Goal: Information Seeking & Learning: Find specific fact

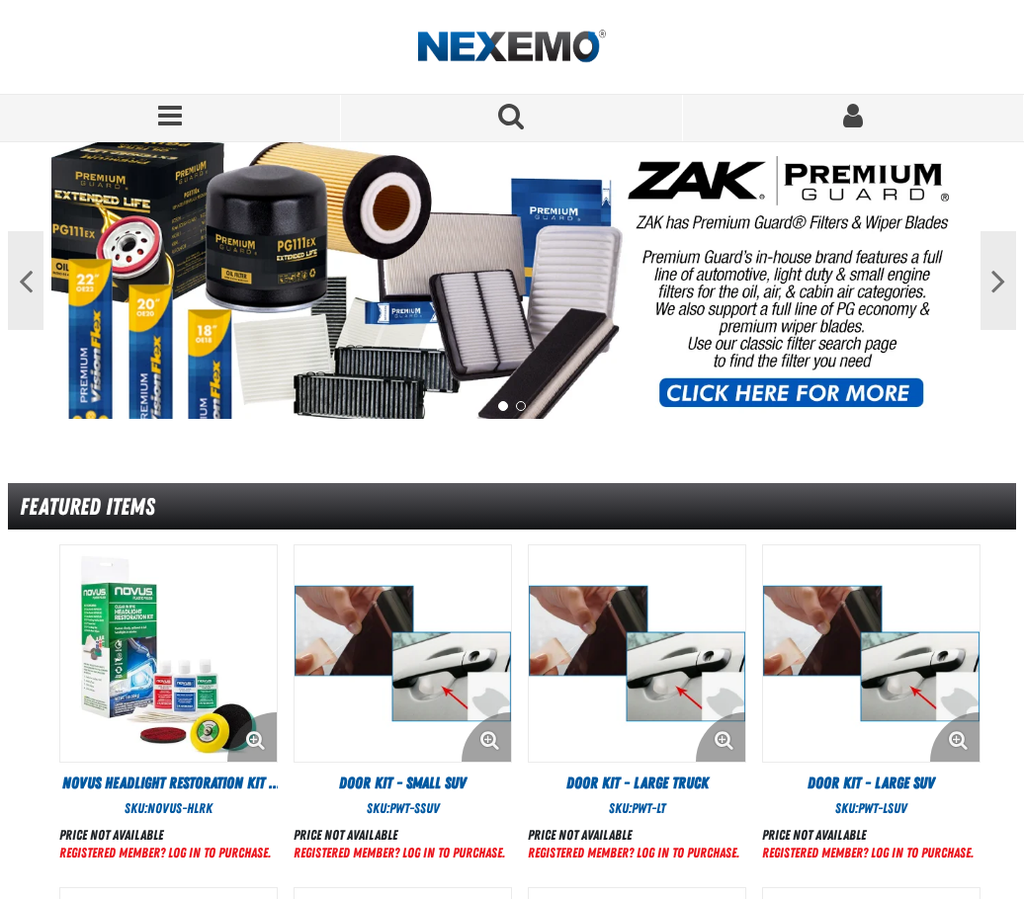
click at [812, 115] on link "Sign In" at bounding box center [853, 118] width 341 height 46
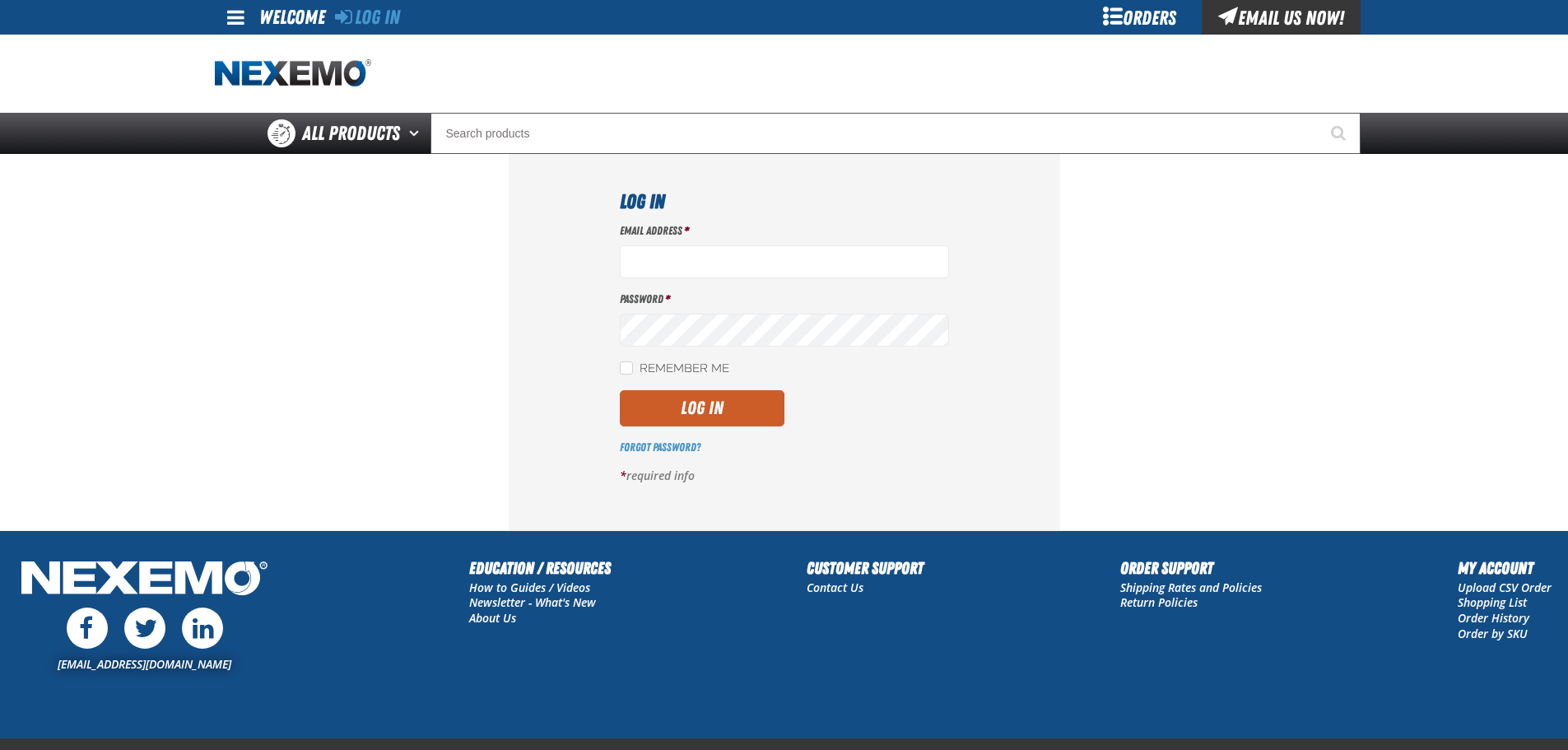
type input "mglazier@vtaig.com"
click at [743, 392] on button "Log In" at bounding box center [702, 408] width 165 height 36
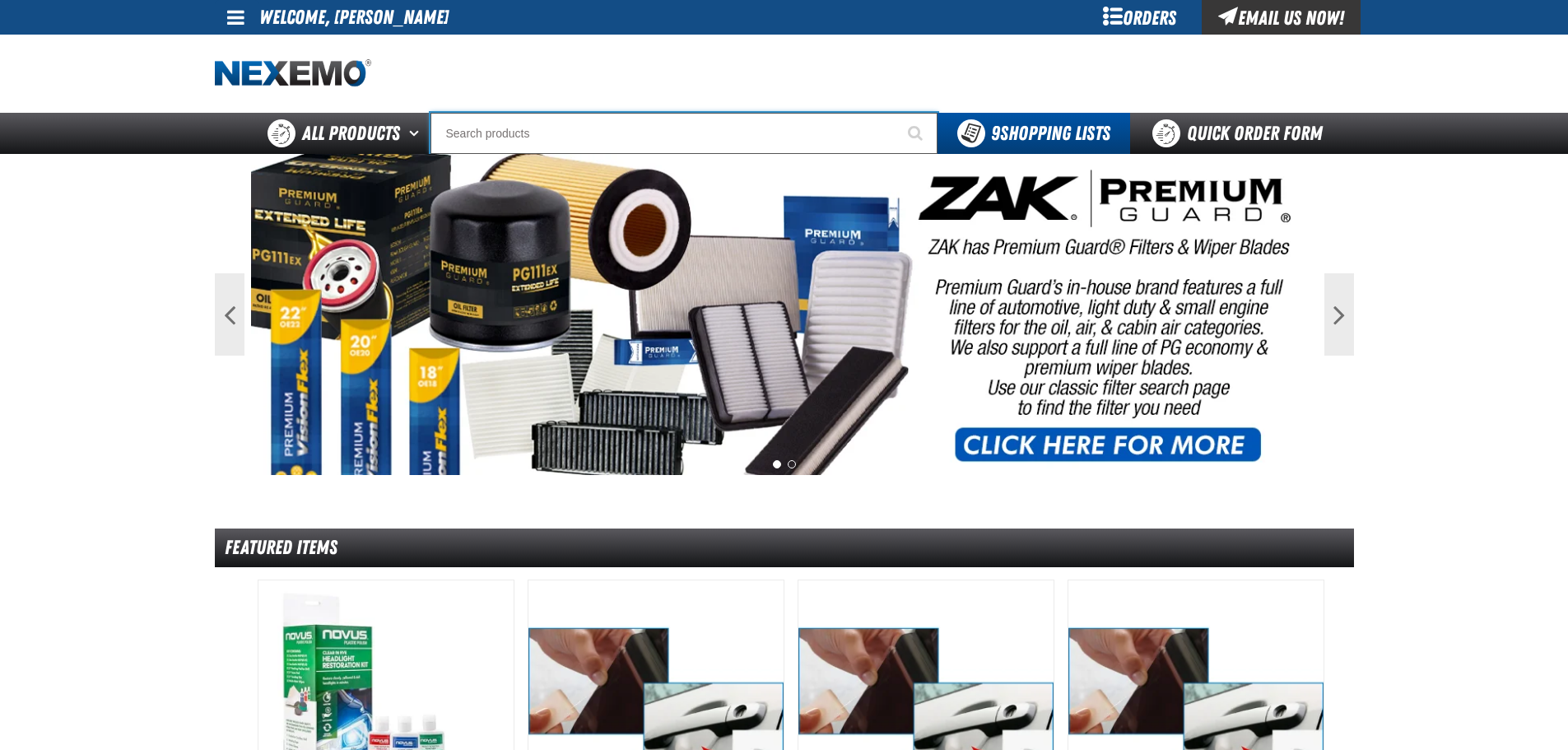
click at [540, 130] on input "Search" at bounding box center [684, 132] width 507 height 41
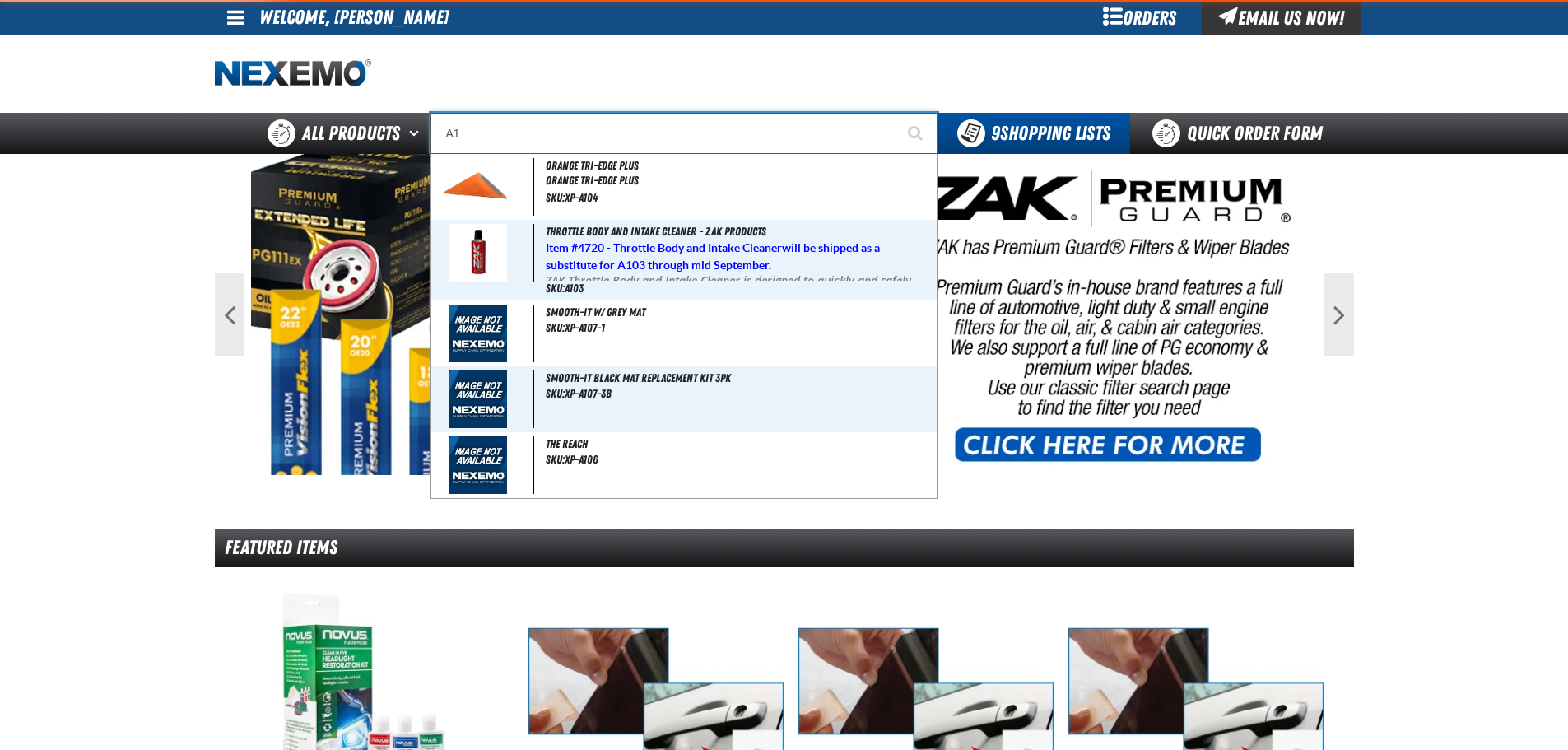
type input "A"
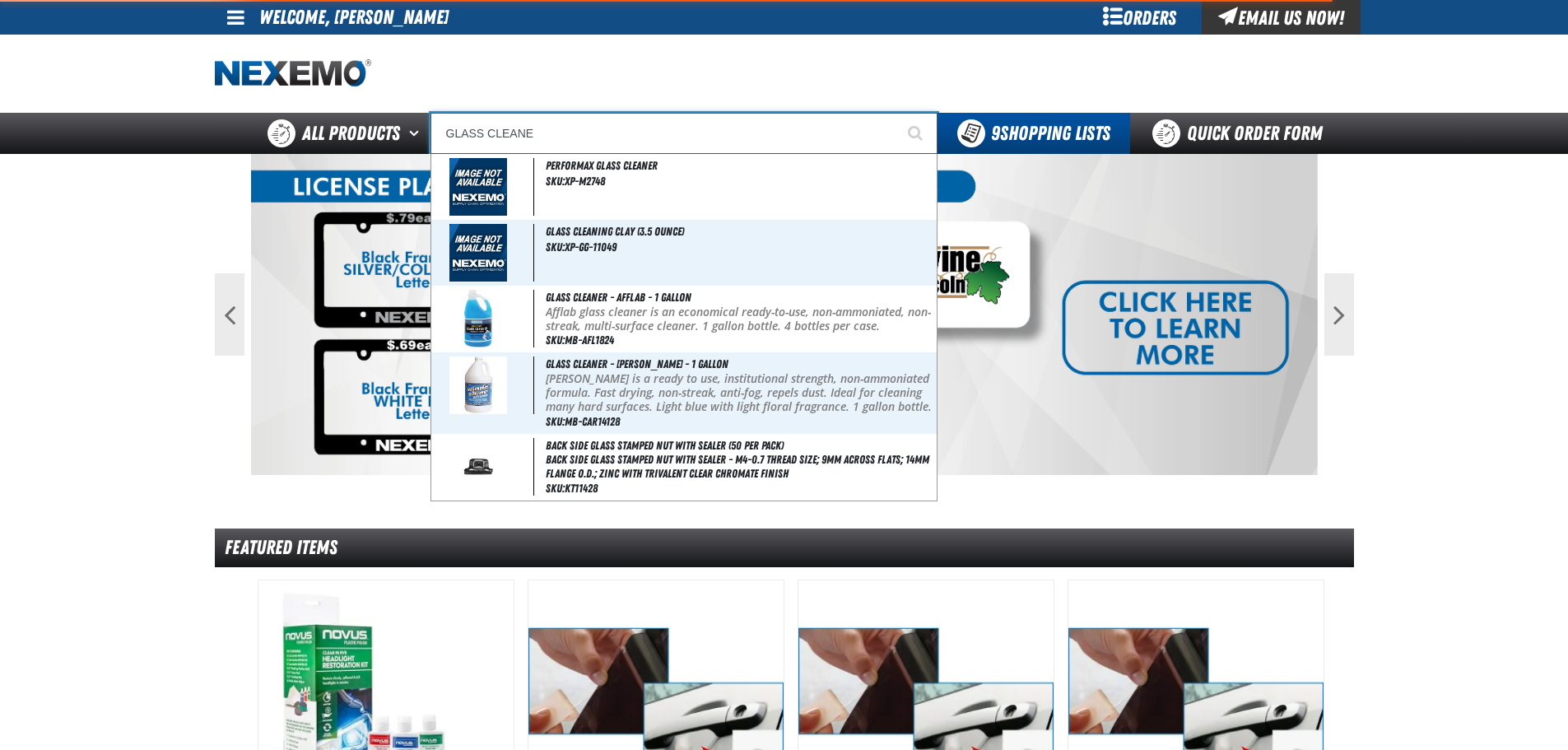
type input "GLASS CLEANER"
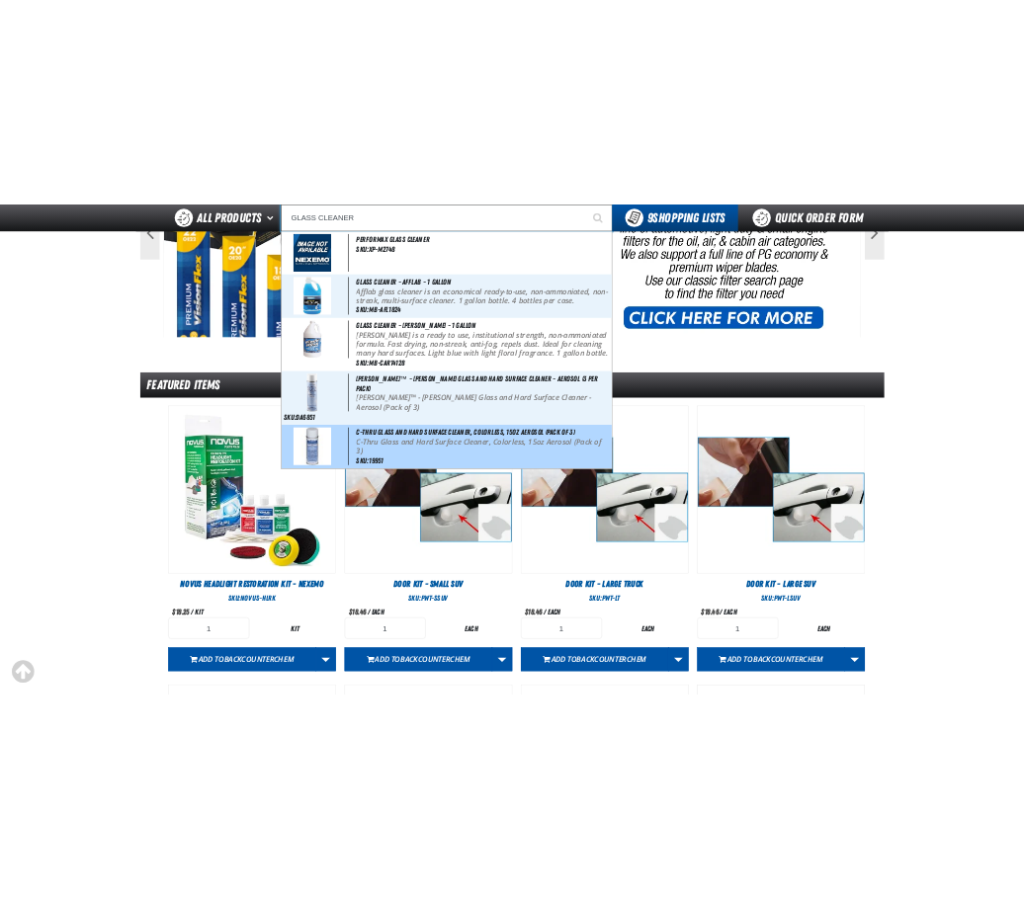
scroll to position [230, 0]
